Goal: Transaction & Acquisition: Purchase product/service

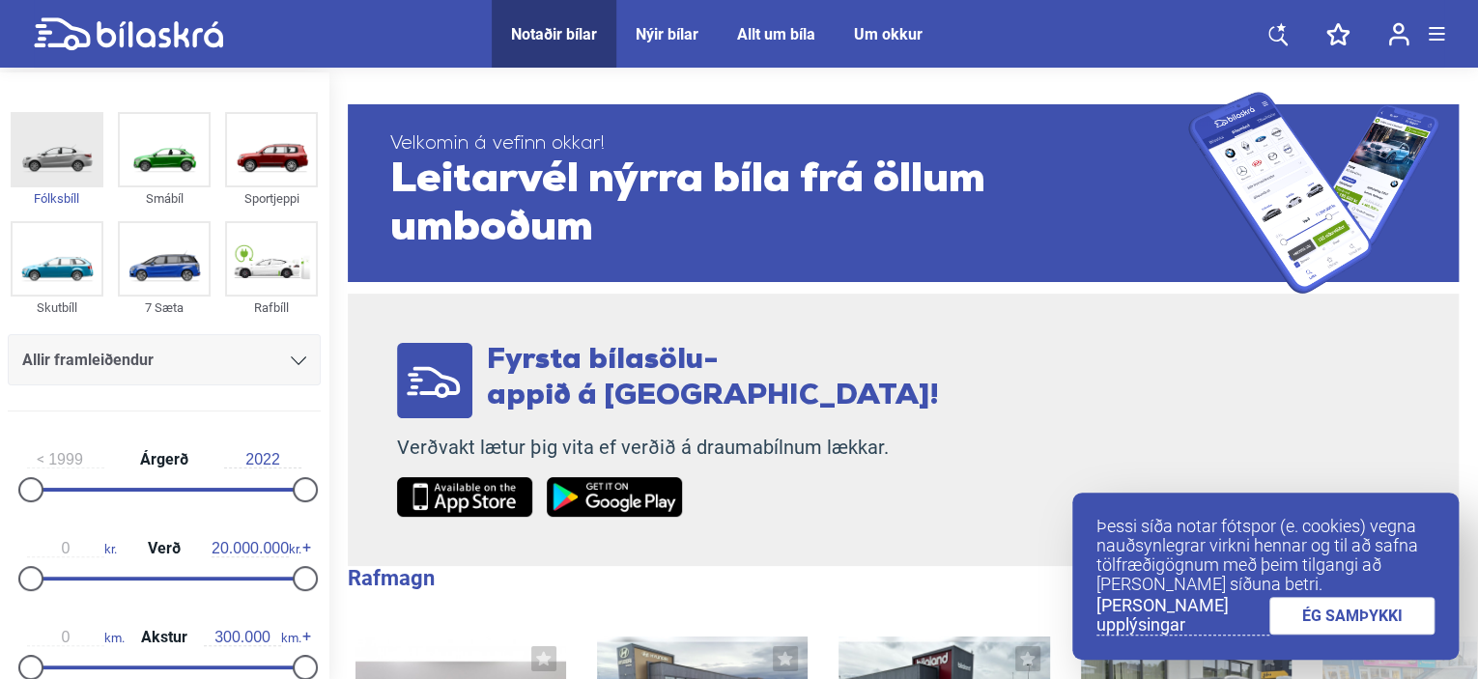
click at [37, 159] on img at bounding box center [57, 150] width 89 height 72
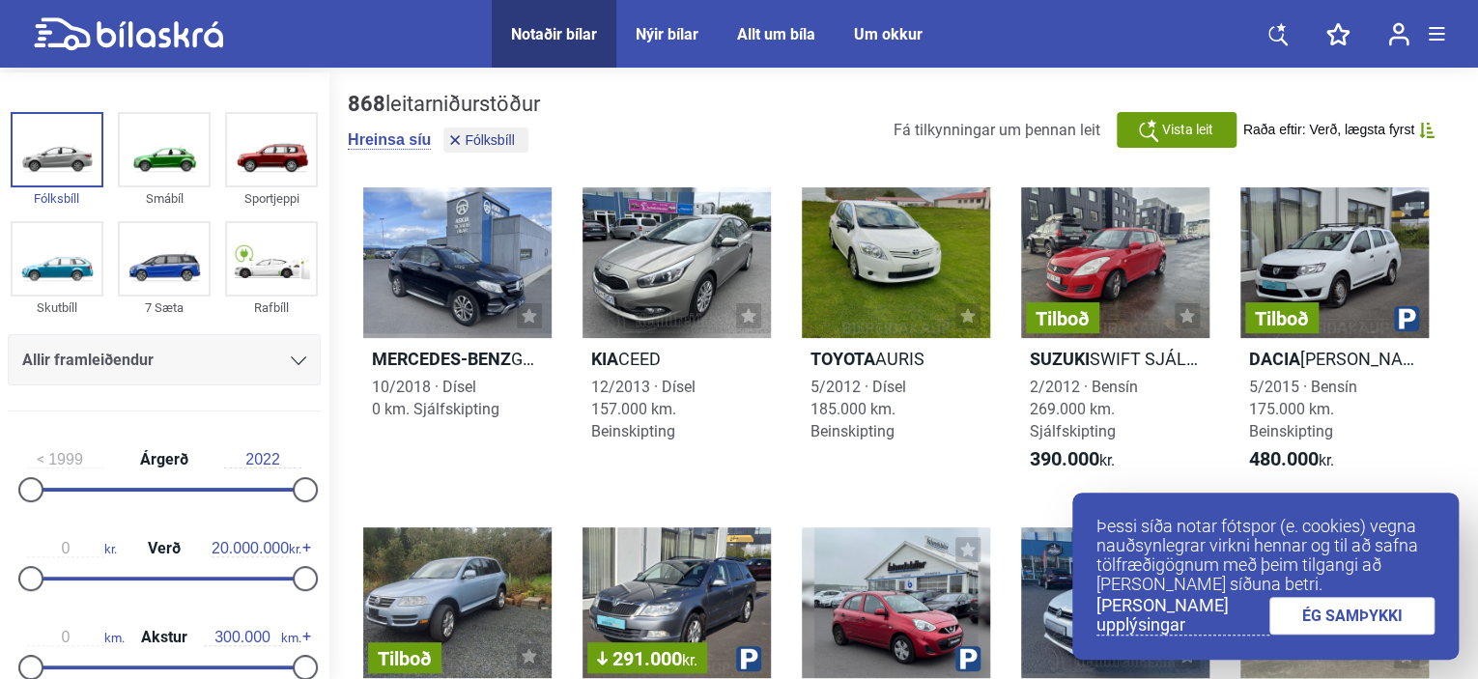
click at [1330, 623] on link "ÉG SAMÞYKKI" at bounding box center [1353, 616] width 166 height 38
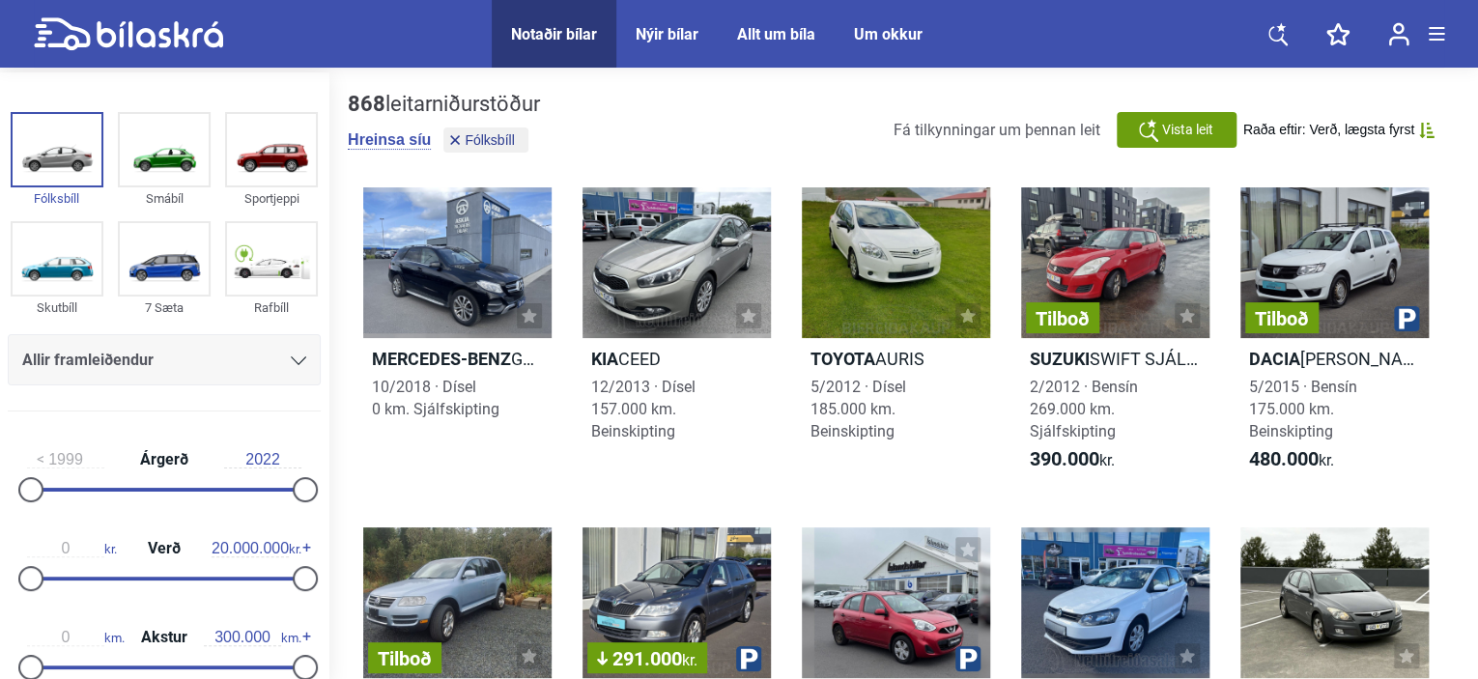
click at [255, 336] on div "Allir framleiðendur" at bounding box center [164, 359] width 313 height 51
click at [249, 365] on div "Allir framleiðendur" at bounding box center [164, 360] width 284 height 27
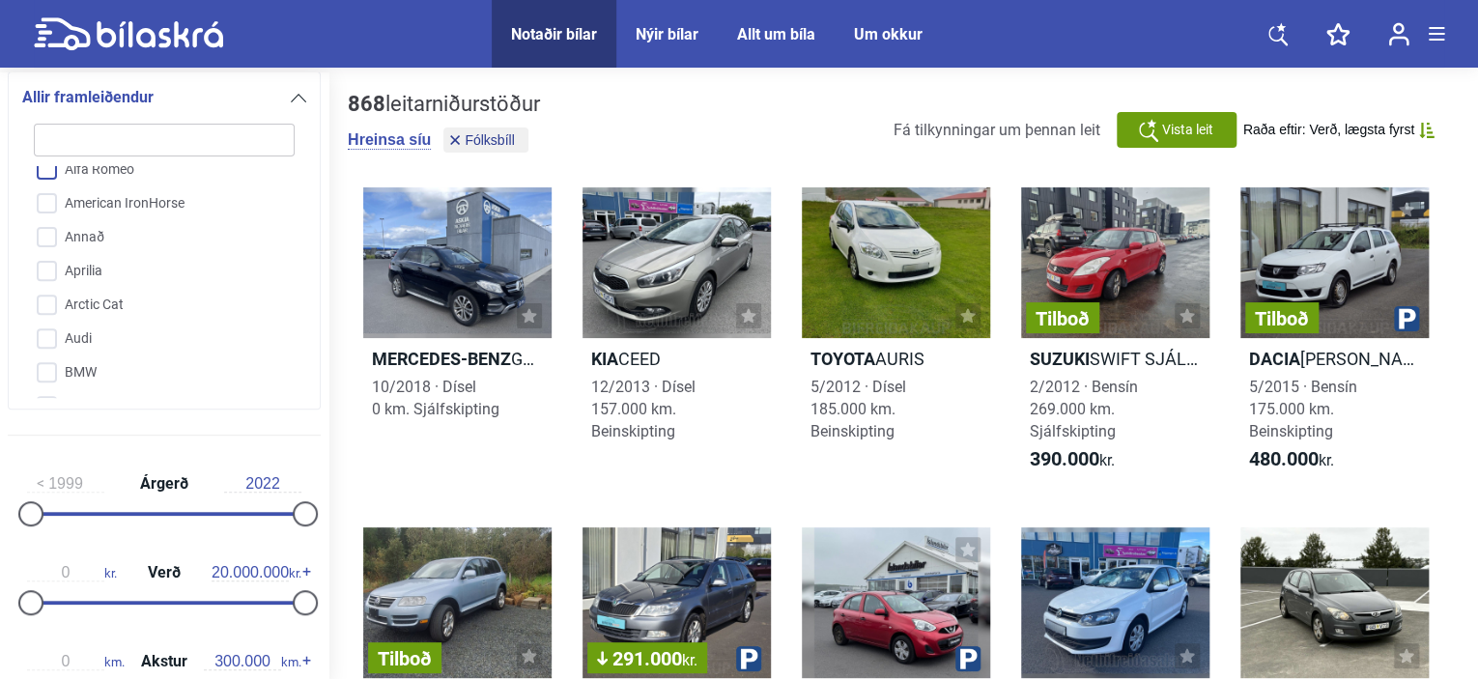
scroll to position [150, 0]
click at [71, 333] on input "Audi" at bounding box center [151, 339] width 263 height 34
checkbox input "true"
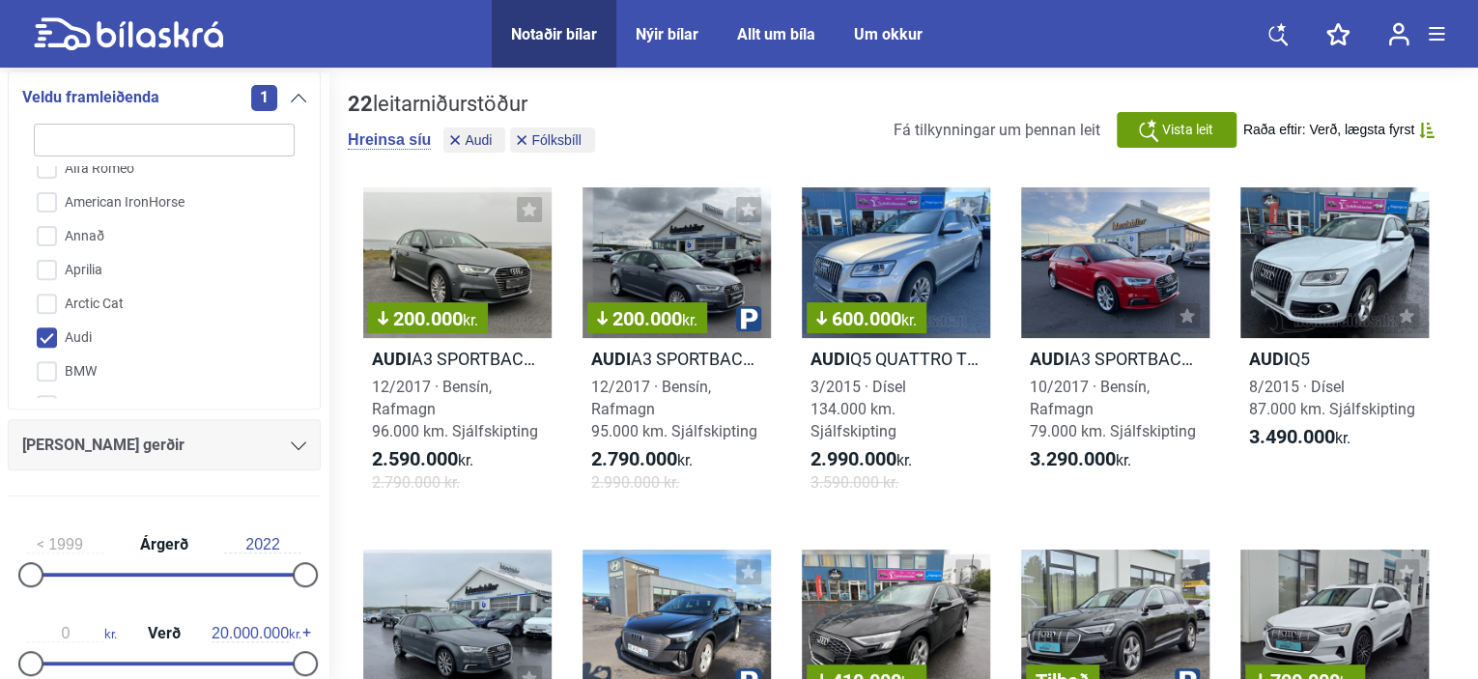
click at [161, 433] on div "[PERSON_NAME] gerðir" at bounding box center [164, 445] width 284 height 27
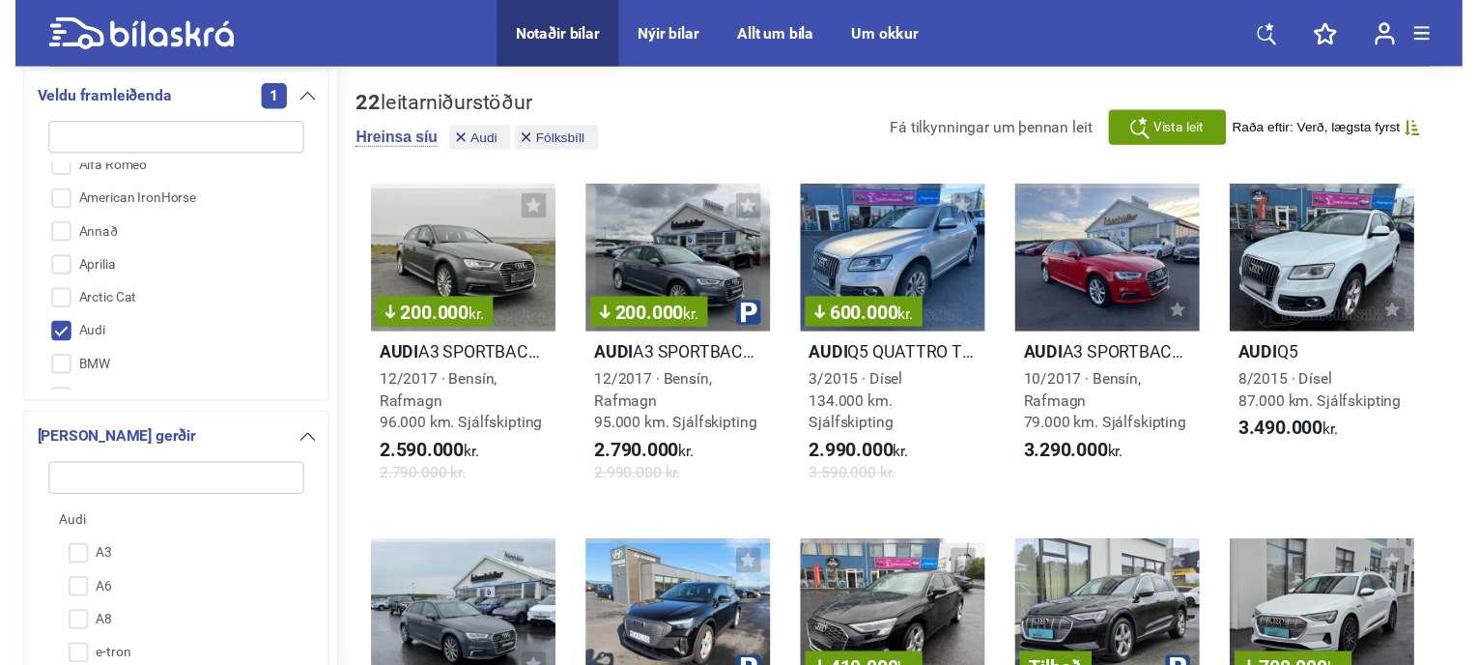
scroll to position [611, 0]
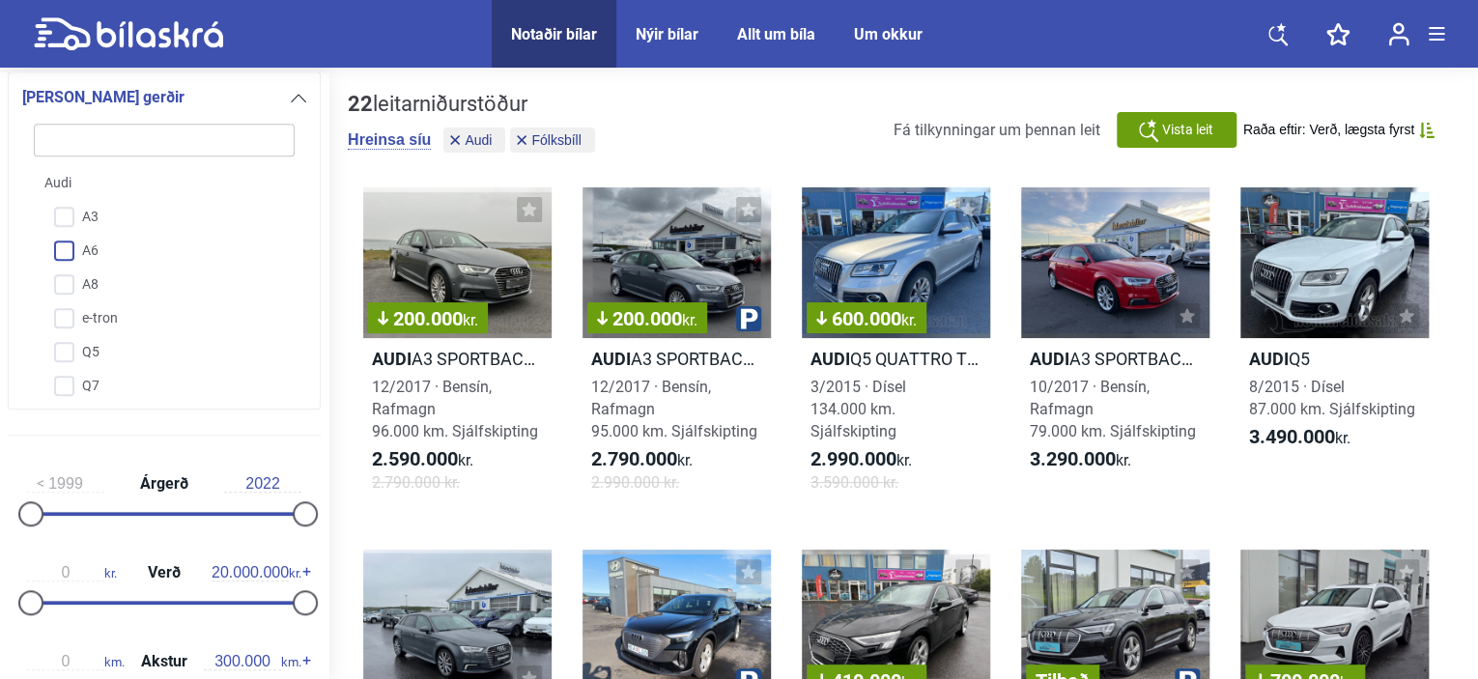
click at [77, 246] on input "A6" at bounding box center [151, 252] width 263 height 34
checkbox input "true"
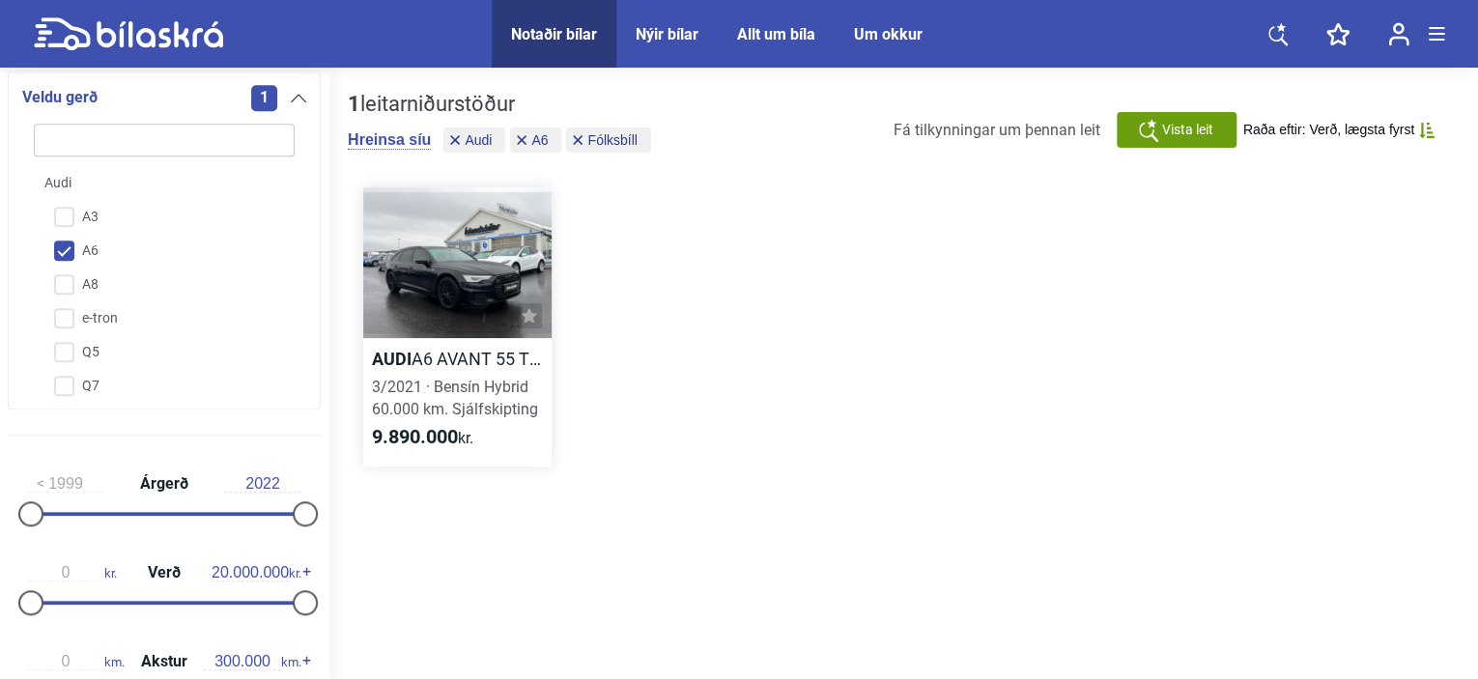
click at [416, 332] on div at bounding box center [457, 262] width 188 height 151
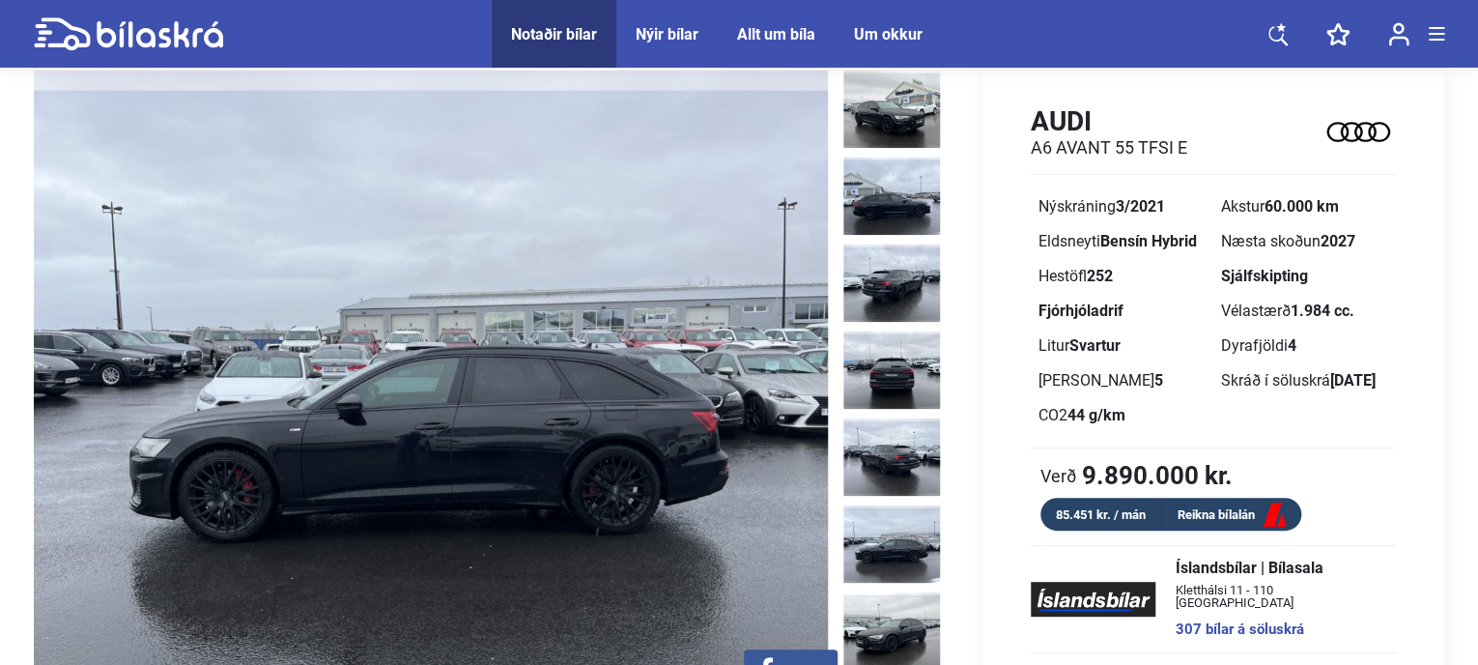
scroll to position [75, 0]
